Goal: Task Accomplishment & Management: Manage account settings

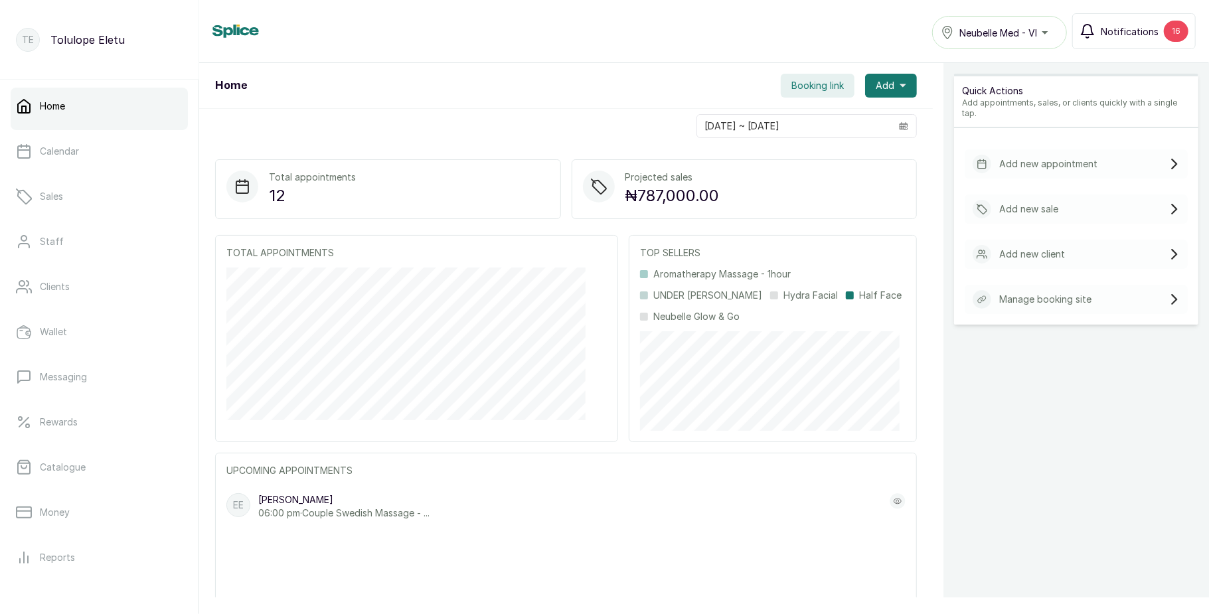
click at [1110, 27] on span "Notifications" at bounding box center [1130, 32] width 58 height 14
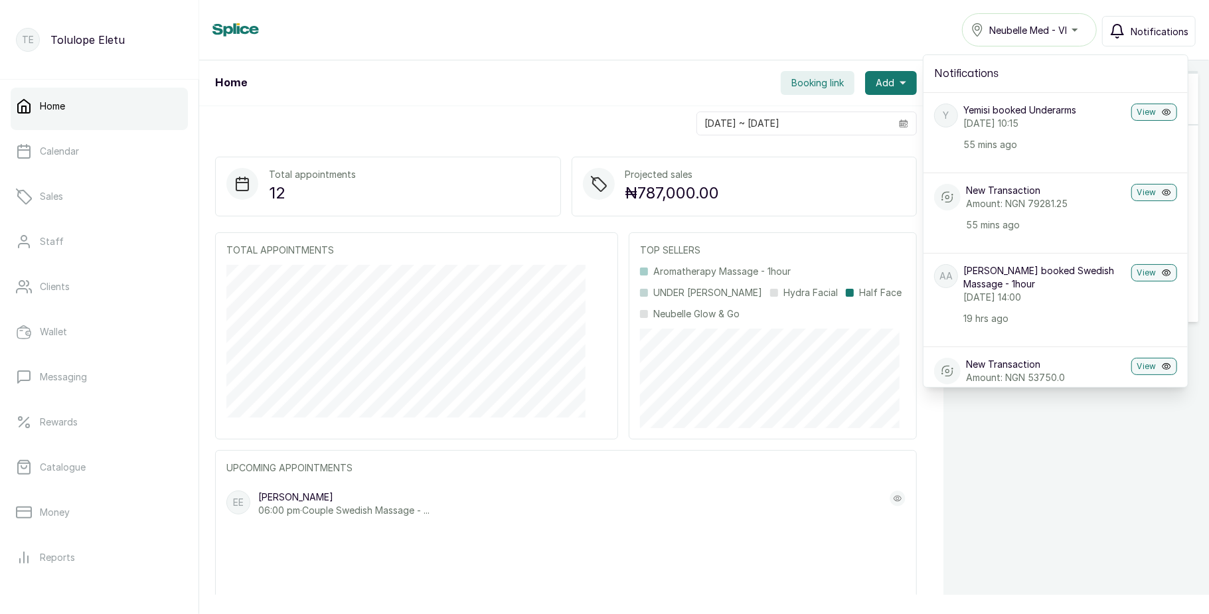
click at [1110, 27] on button "Notifications" at bounding box center [1149, 31] width 94 height 31
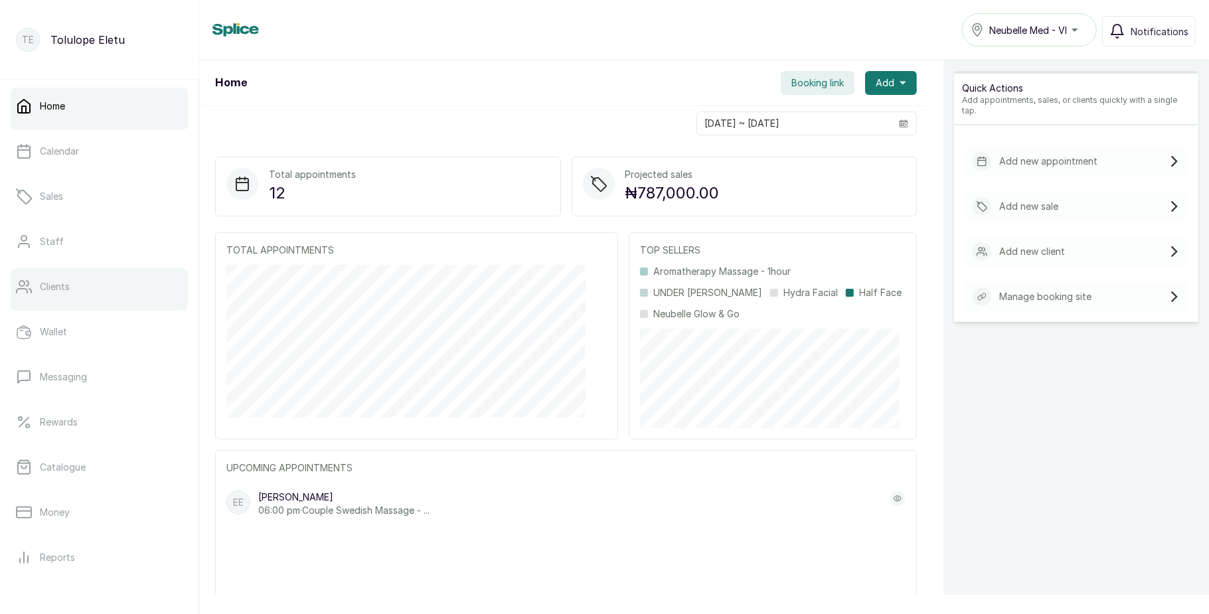
click at [53, 282] on p "Clients" at bounding box center [55, 286] width 30 height 13
